Goal: Task Accomplishment & Management: Manage account settings

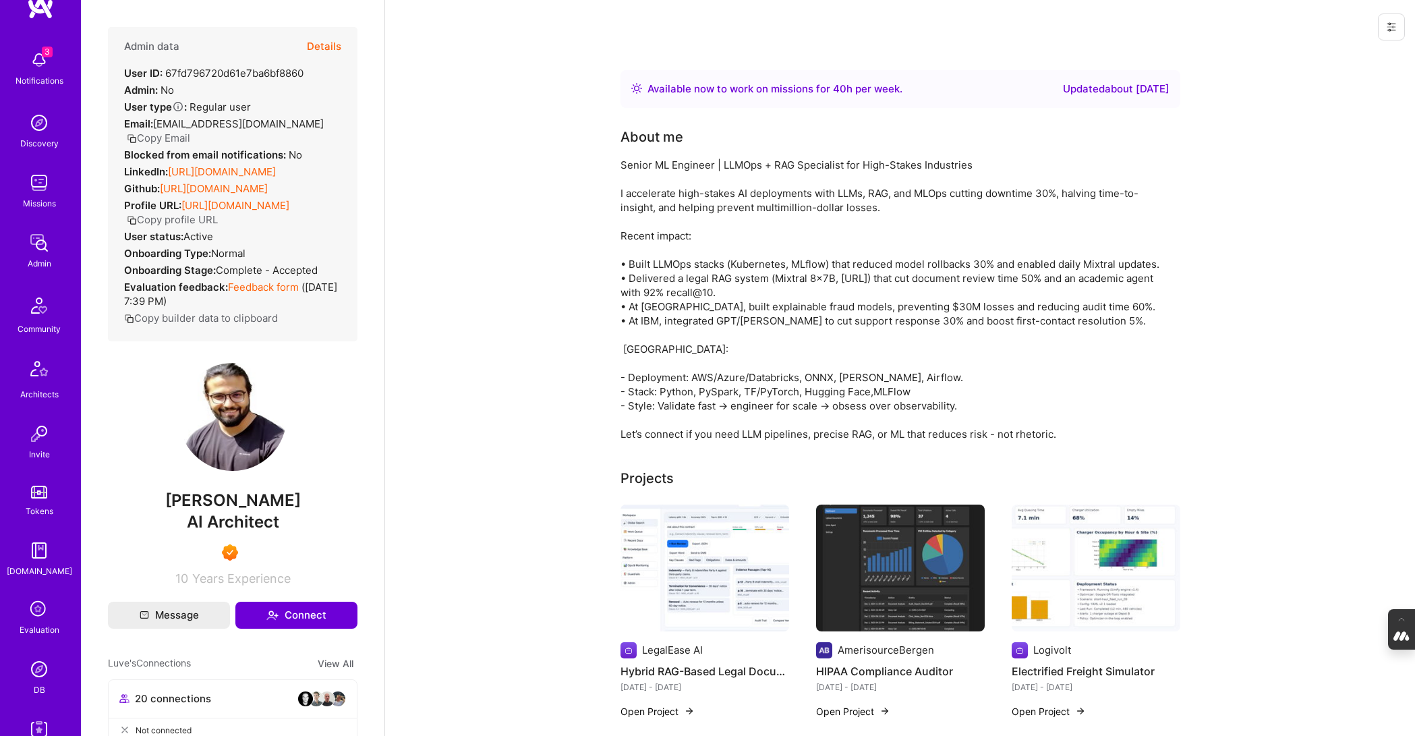
scroll to position [33, 0]
click at [36, 609] on icon at bounding box center [39, 609] width 26 height 26
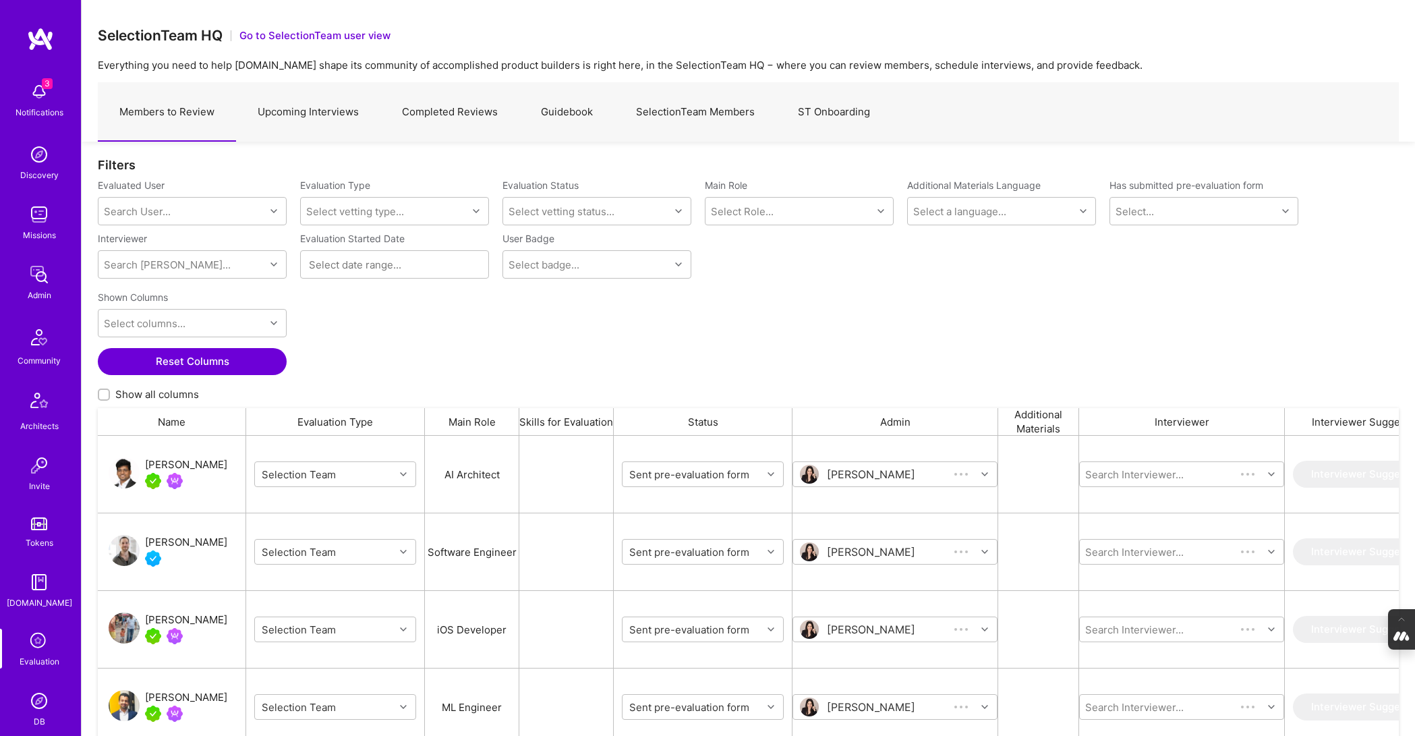
scroll to position [594, 1301]
click at [651, 96] on link "SelectionTeam Members" at bounding box center [696, 112] width 162 height 59
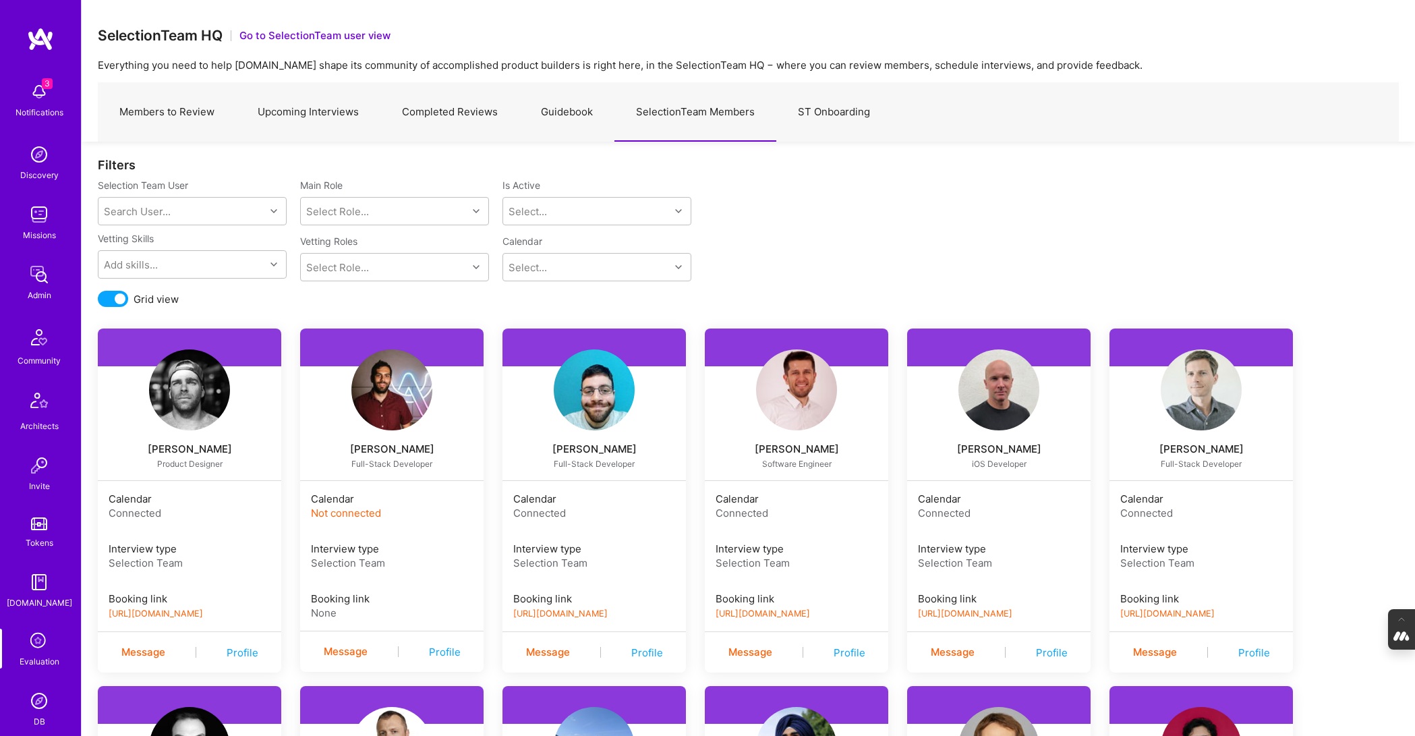
click at [985, 402] on img at bounding box center [999, 389] width 81 height 81
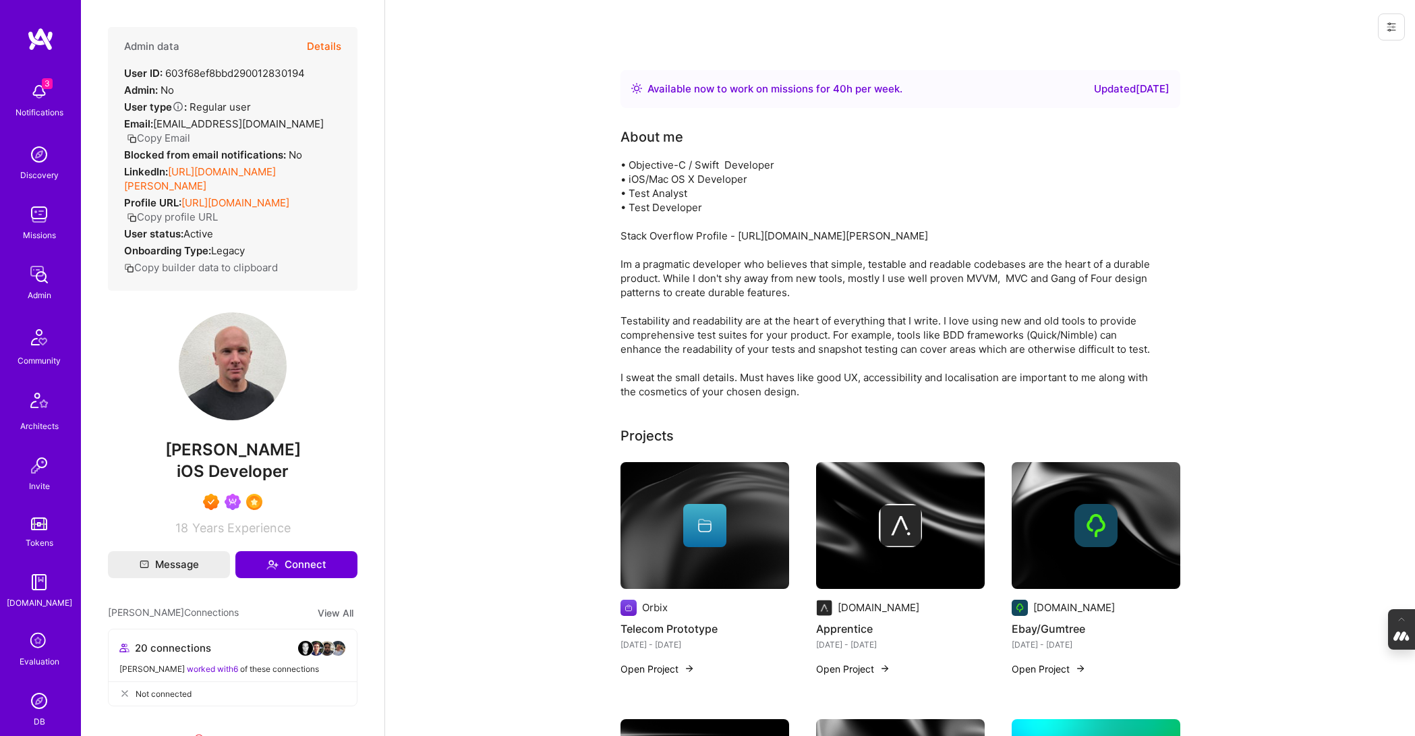
click at [324, 43] on button "Details" at bounding box center [324, 46] width 34 height 39
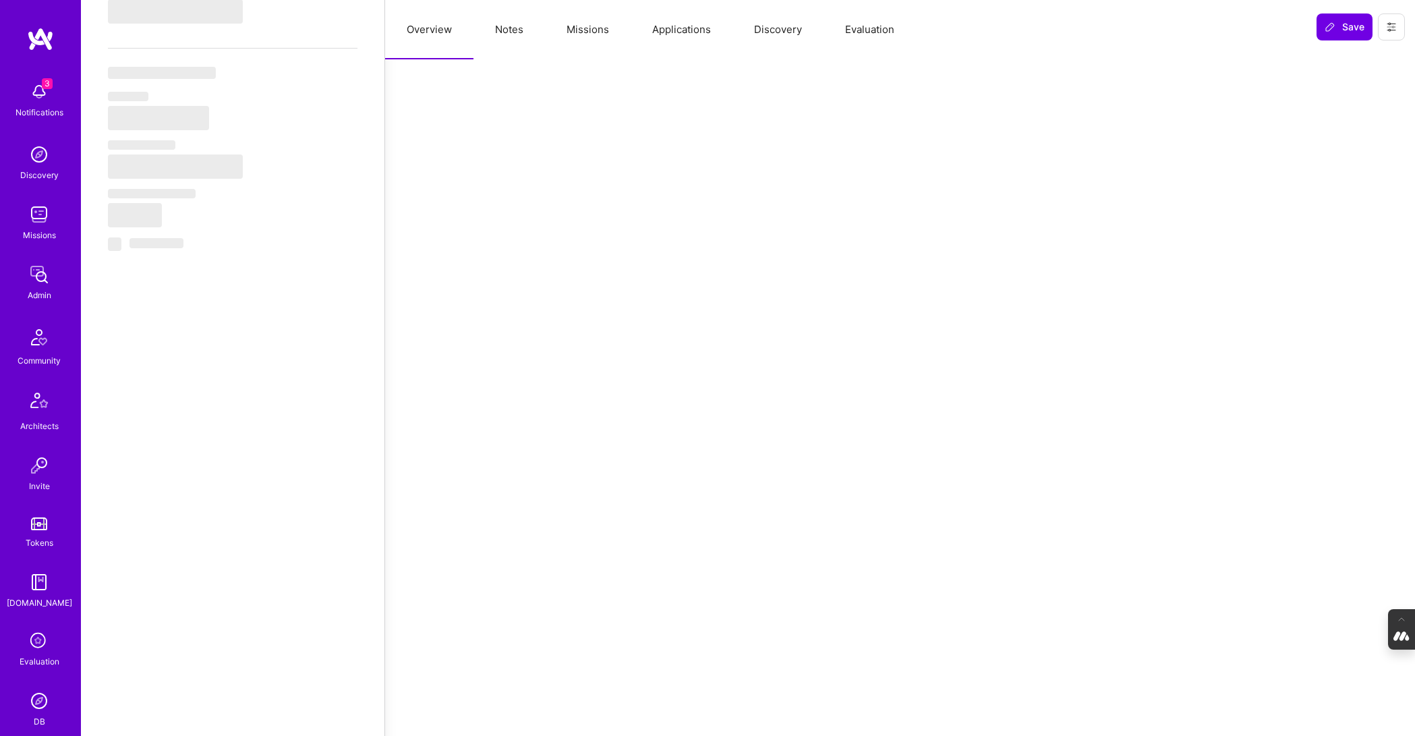
scroll to position [687, 0]
type textarea "x"
select select "Right Now"
select select "7"
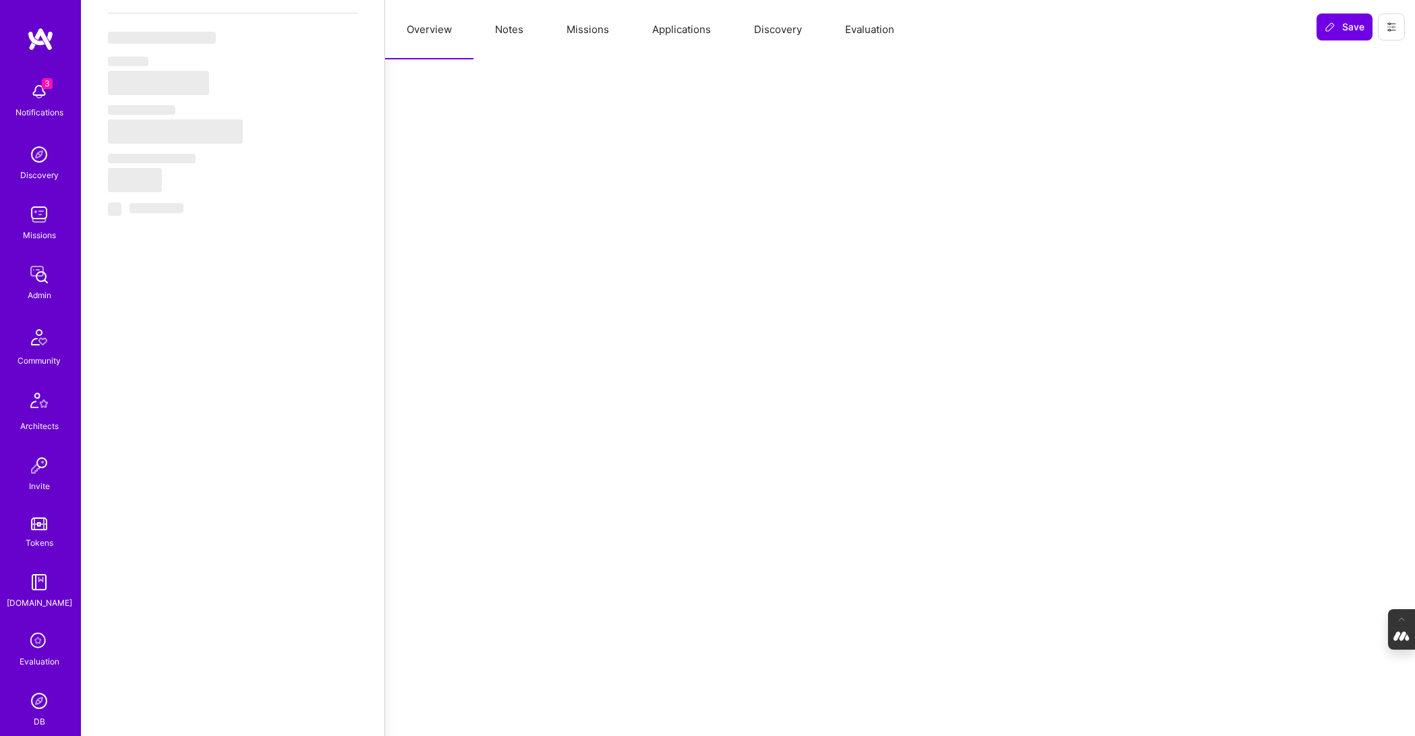
select select "7"
select select "PT"
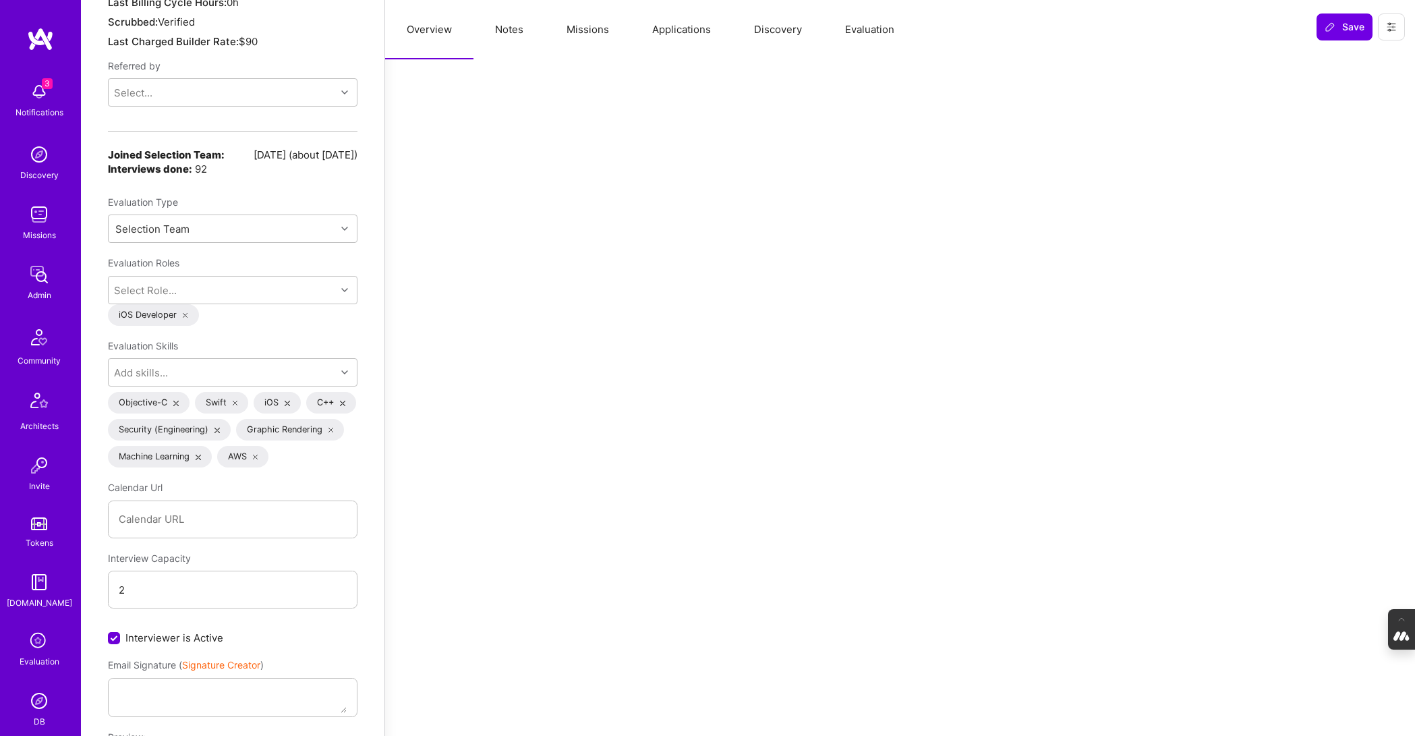
scroll to position [1140, 0]
click at [148, 281] on div "Select Role..." at bounding box center [145, 288] width 63 height 14
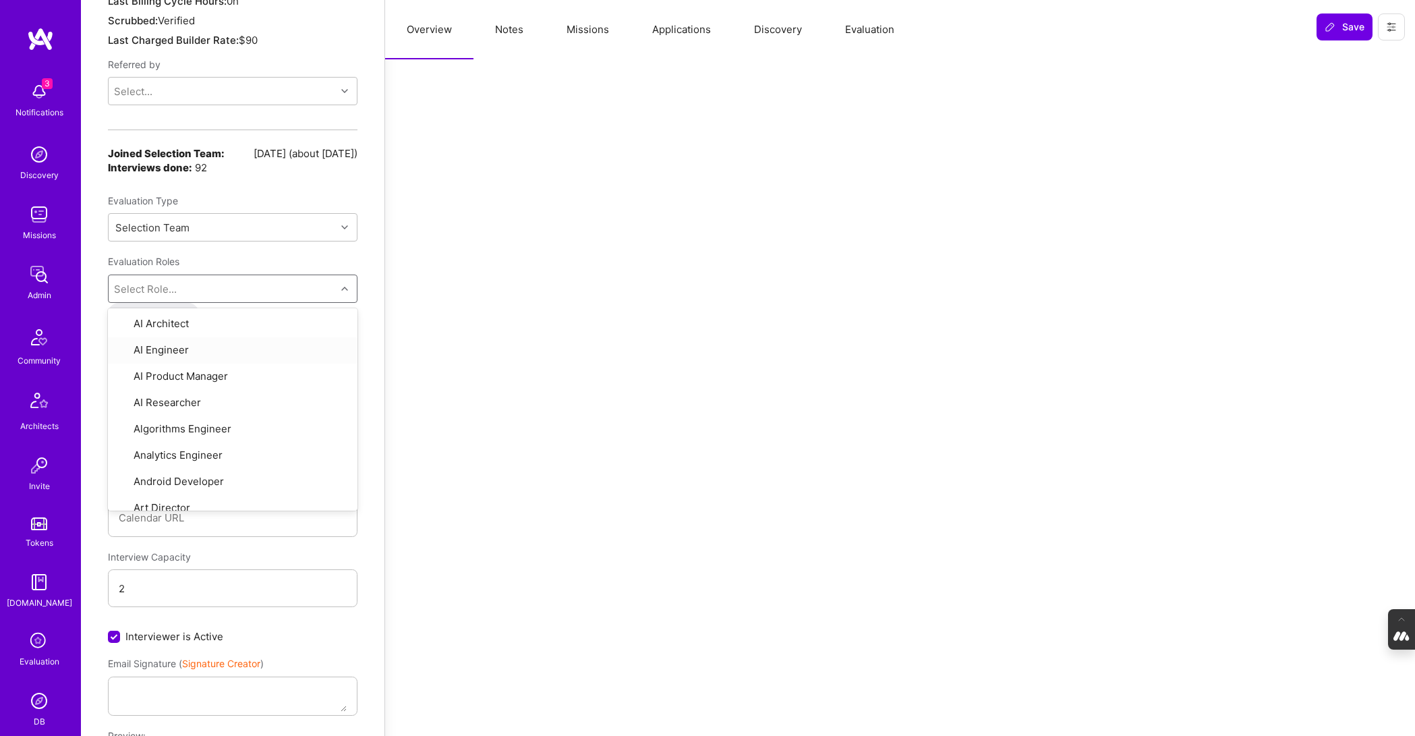
click at [399, 349] on div at bounding box center [900, 477] width 1030 height 3115
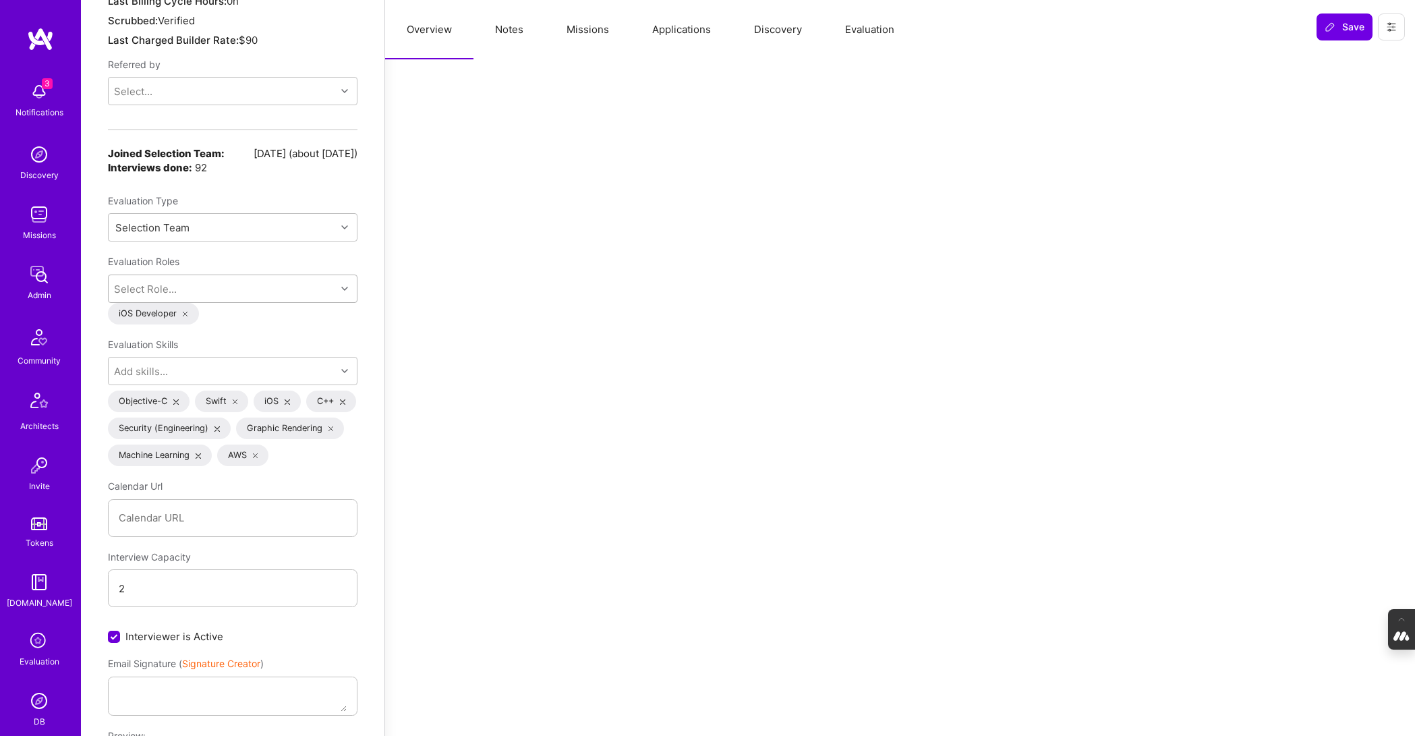
click at [325, 281] on div "Select Role..." at bounding box center [222, 288] width 227 height 27
click at [379, 287] on div "Structured Data Back Unsubscribe from all platform emails Invited to evaluation…" at bounding box center [233, 447] width 304 height 3174
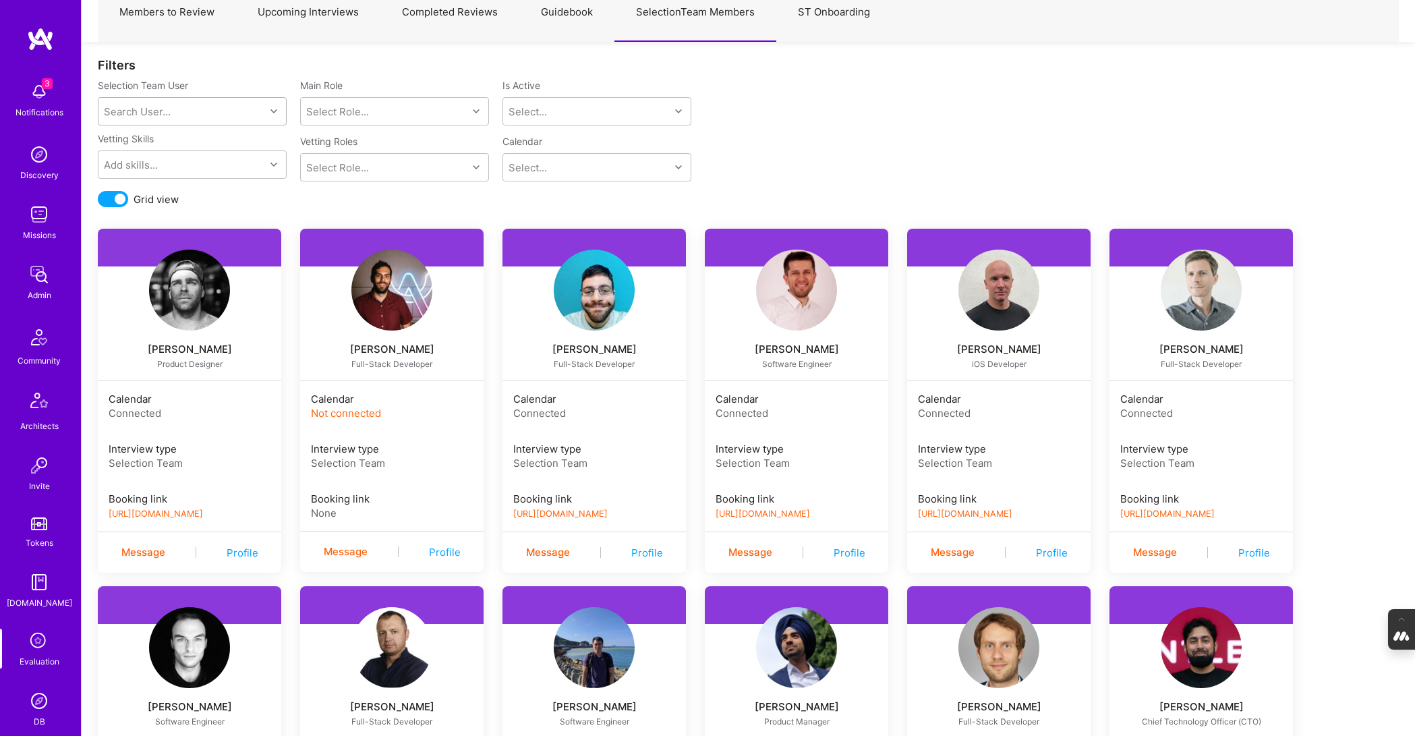
scroll to position [103, 0]
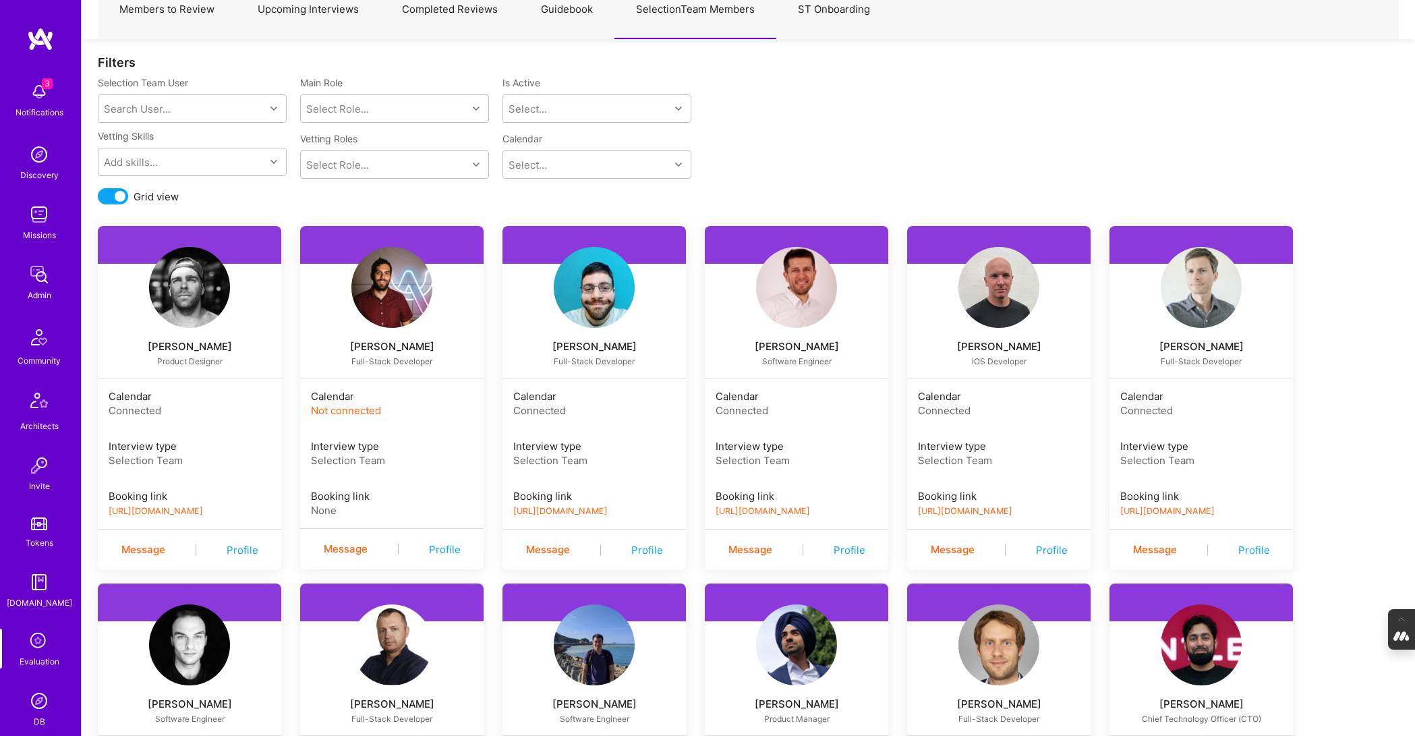
click at [102, 190] on span at bounding box center [113, 196] width 30 height 16
click at [101, 199] on input "checkbox" at bounding box center [101, 199] width 0 height 0
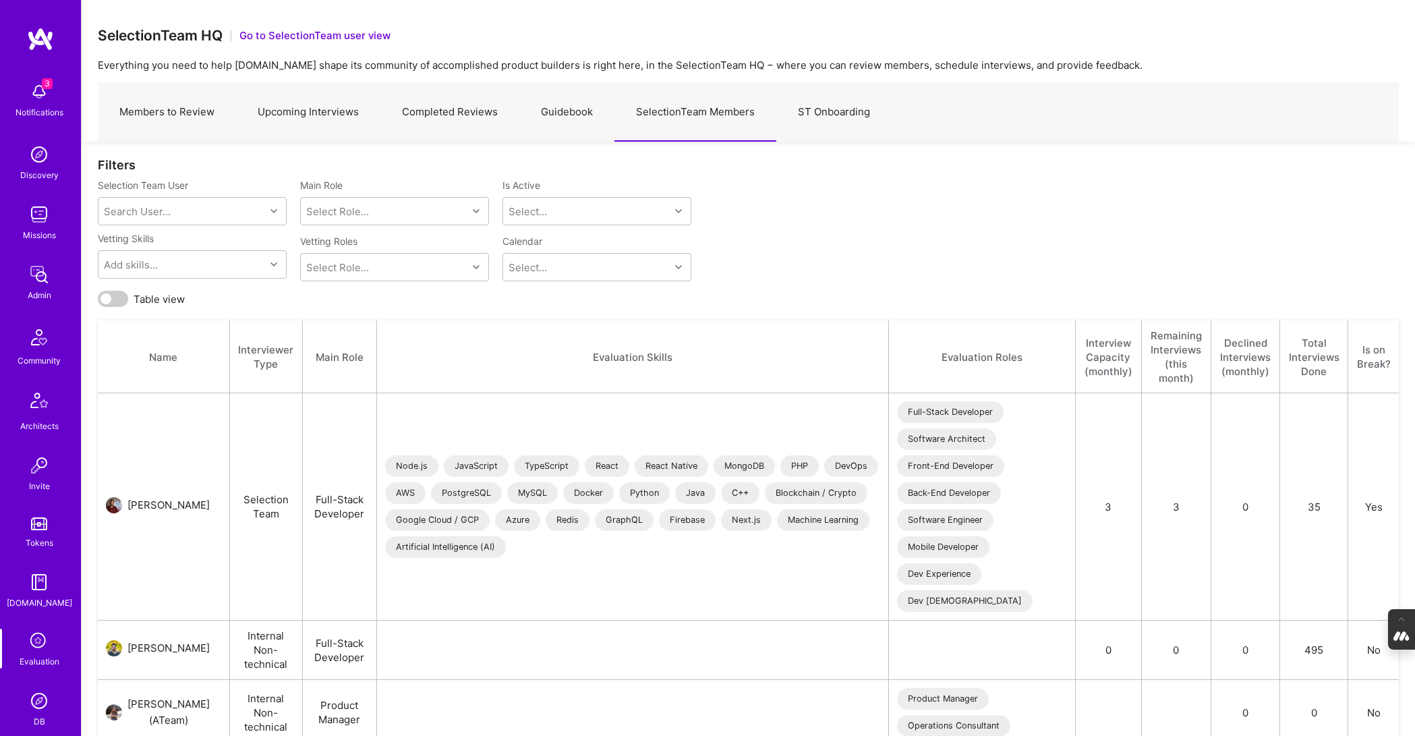
scroll to position [15, 0]
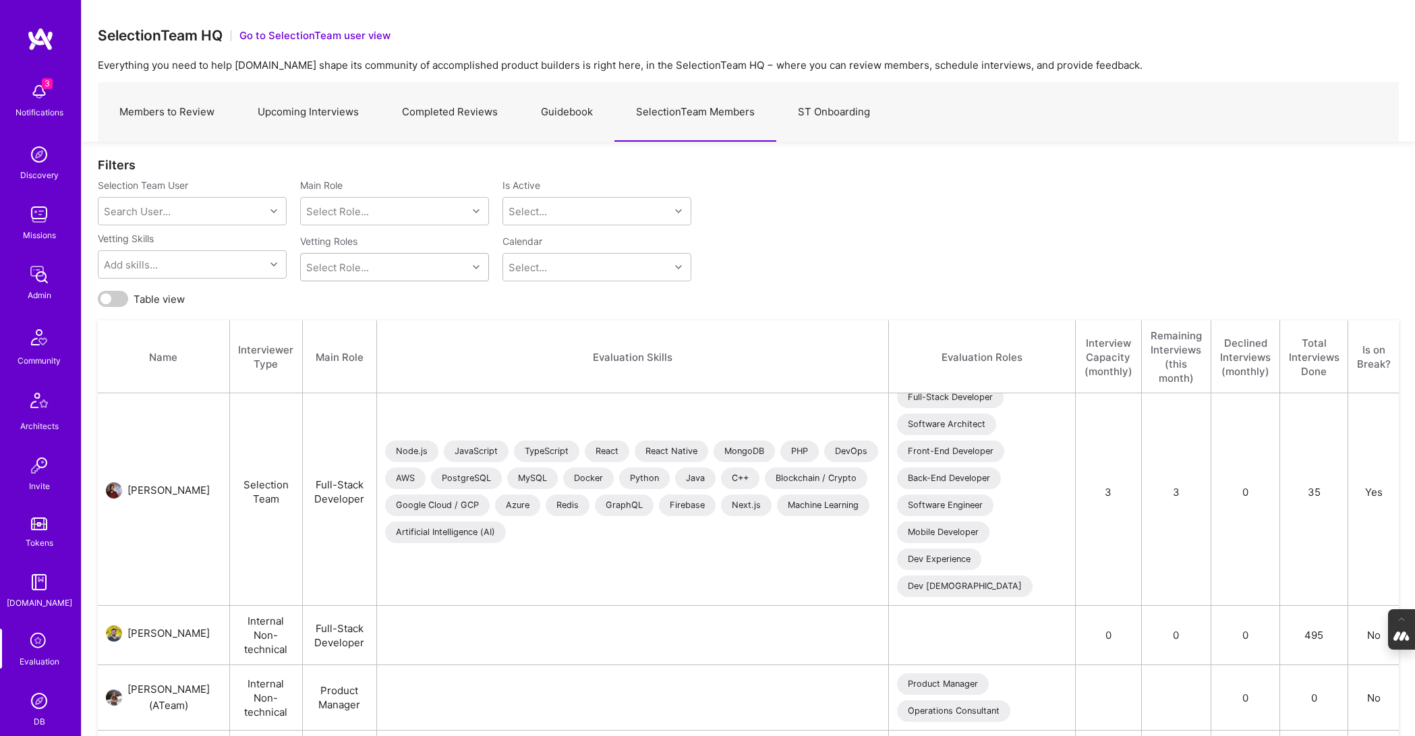
click at [461, 273] on div "Select Role..." at bounding box center [384, 267] width 167 height 27
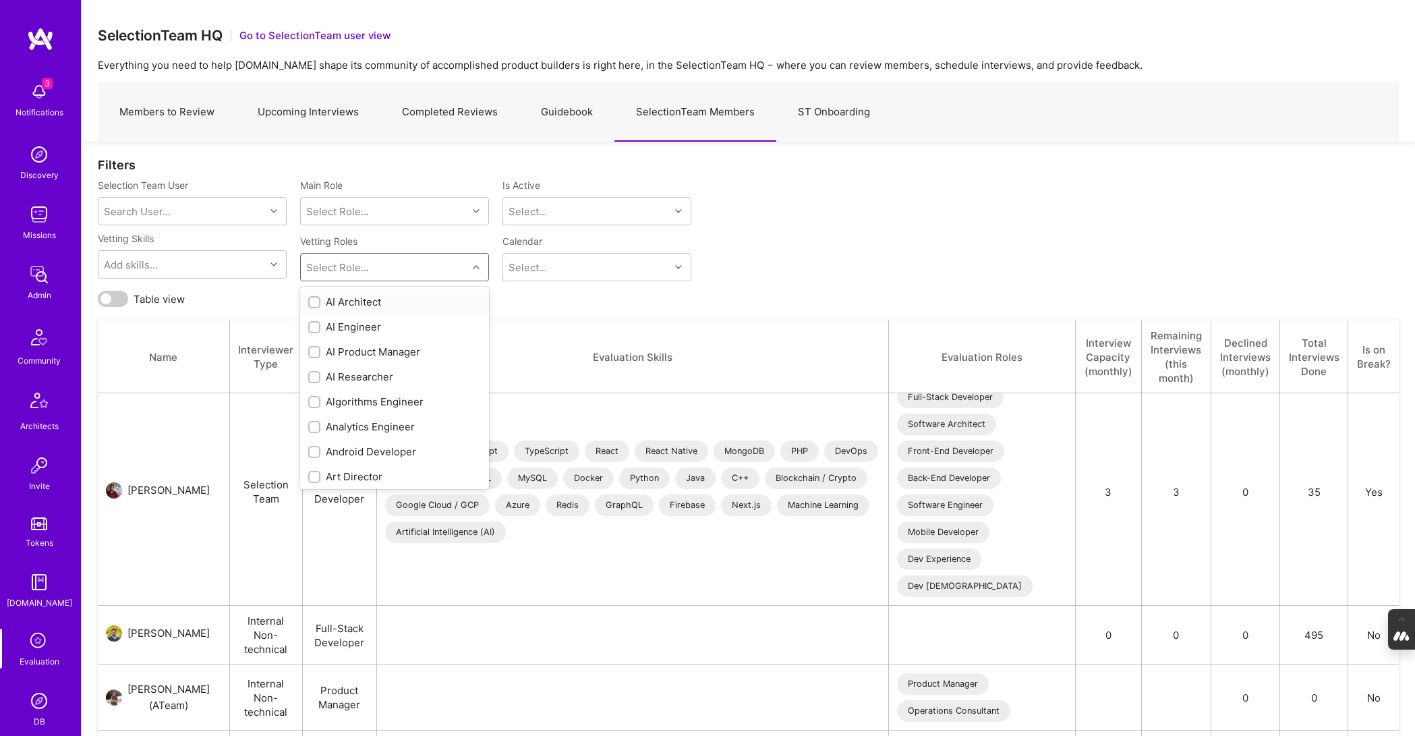
click at [313, 299] on input "checkbox" at bounding box center [315, 302] width 9 height 9
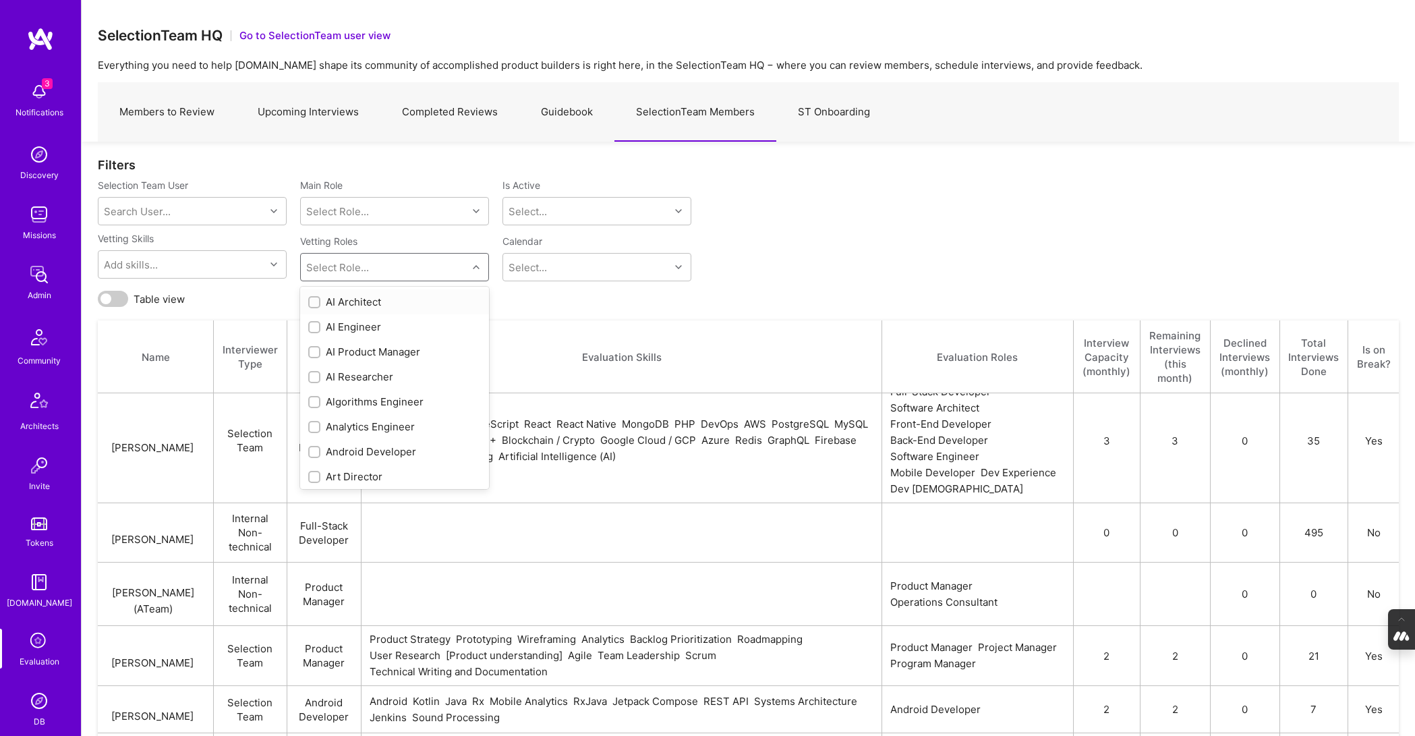
checkbox input "true"
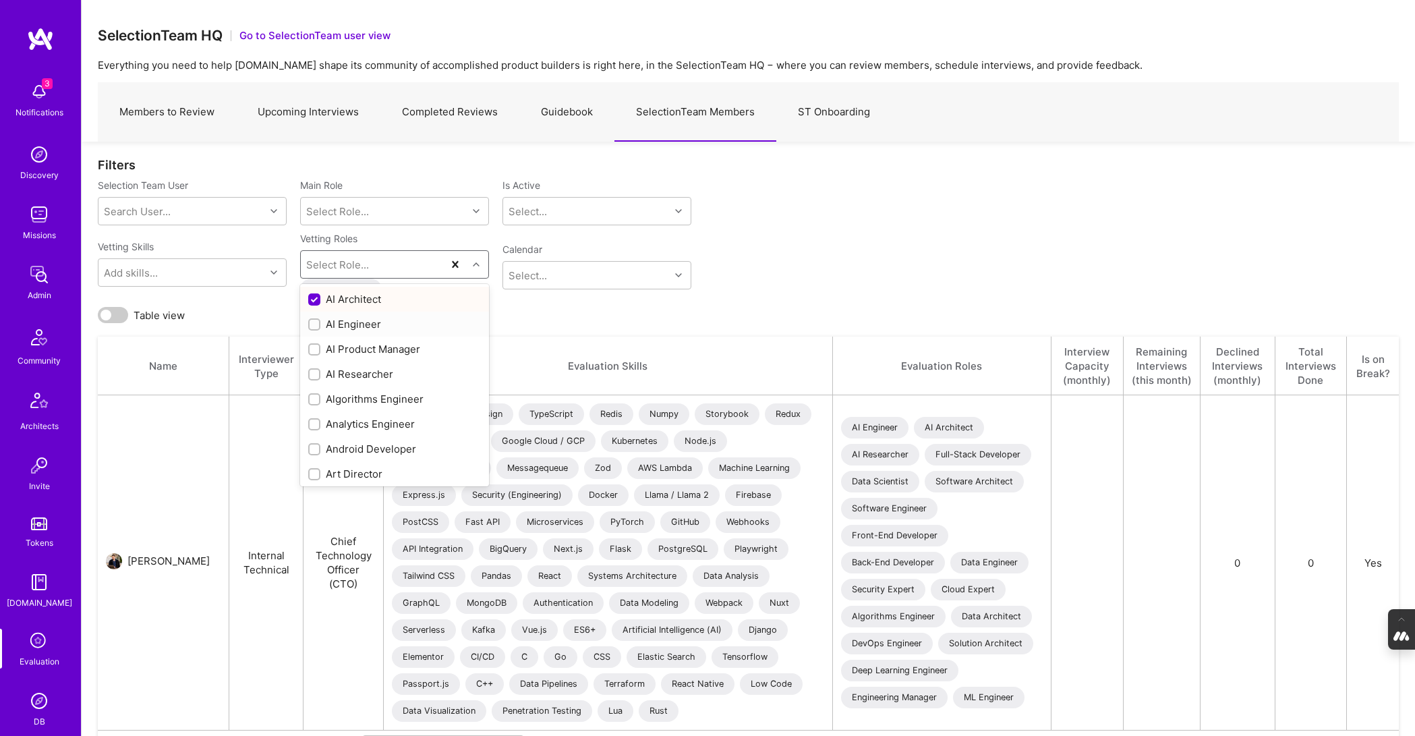
click at [312, 318] on div at bounding box center [314, 324] width 12 height 12
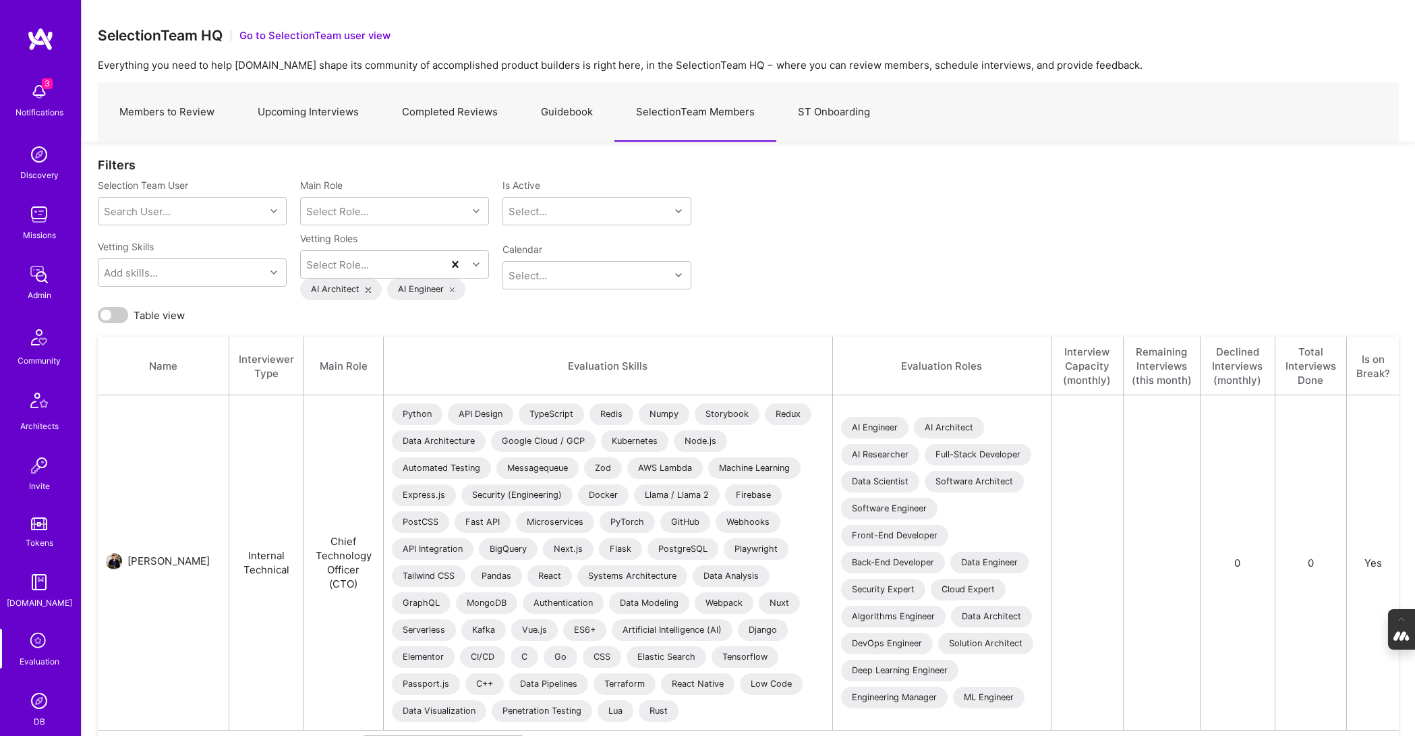
scroll to position [52, 0]
